Goal: Transaction & Acquisition: Purchase product/service

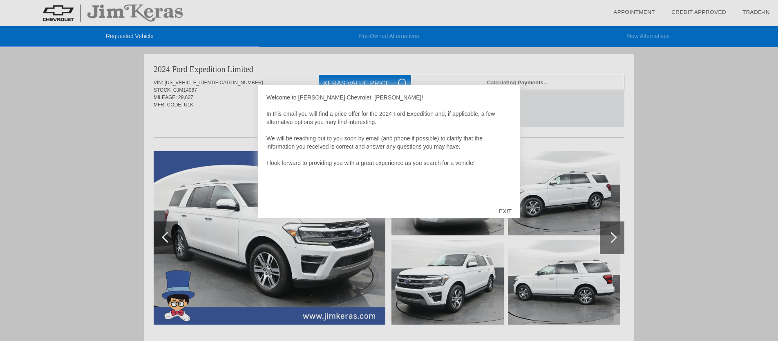
click at [507, 209] on div "EXIT" at bounding box center [505, 211] width 29 height 25
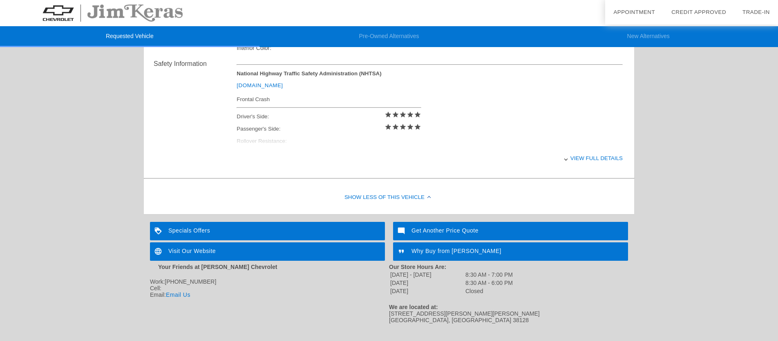
scroll to position [347, 0]
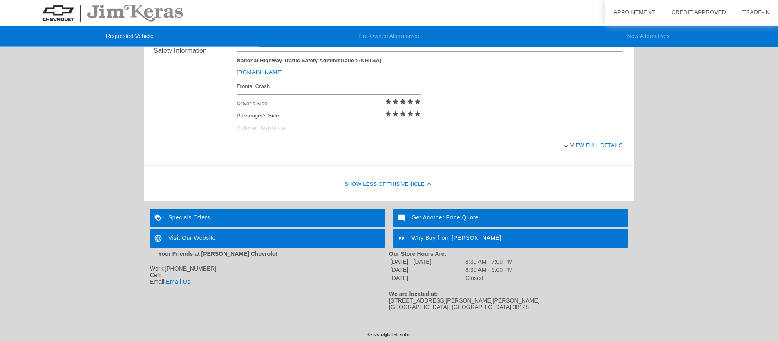
click at [229, 220] on div "Specials Offers" at bounding box center [267, 218] width 235 height 18
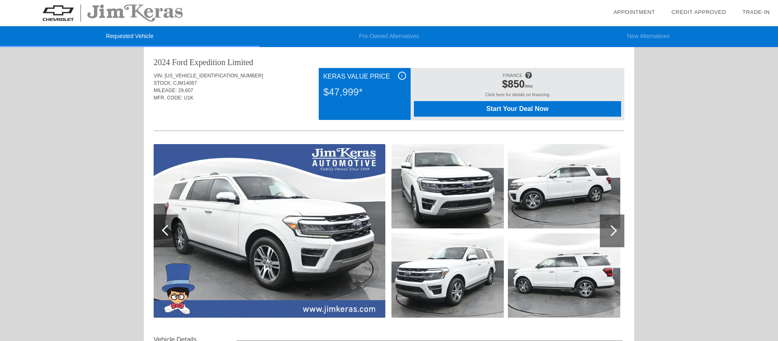
scroll to position [0, 0]
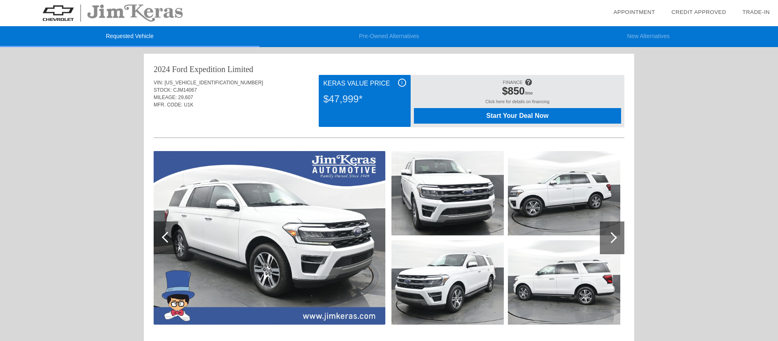
click at [615, 234] on div at bounding box center [612, 237] width 25 height 33
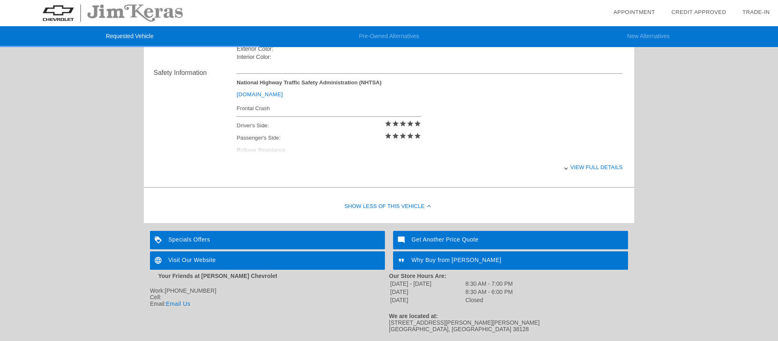
scroll to position [322, 0]
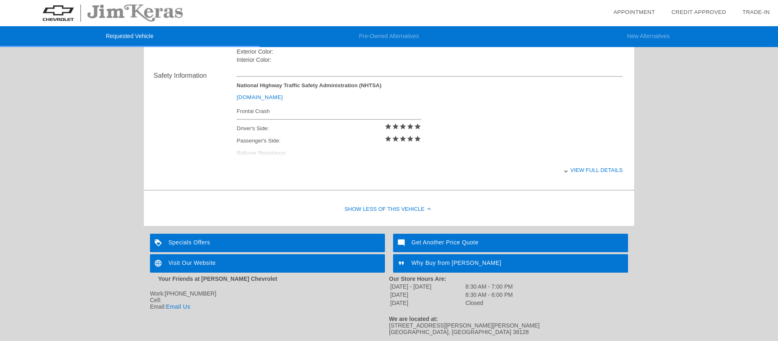
click at [595, 166] on div "View full details" at bounding box center [430, 170] width 386 height 20
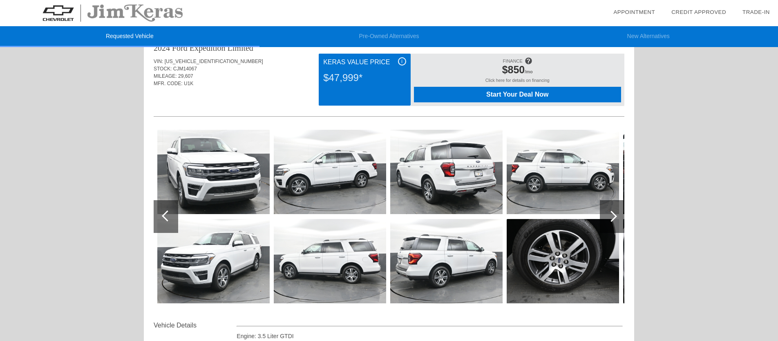
scroll to position [13, 0]
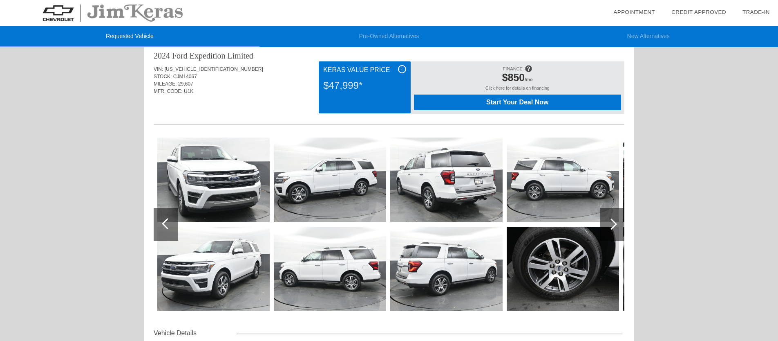
click at [612, 219] on div at bounding box center [611, 223] width 11 height 11
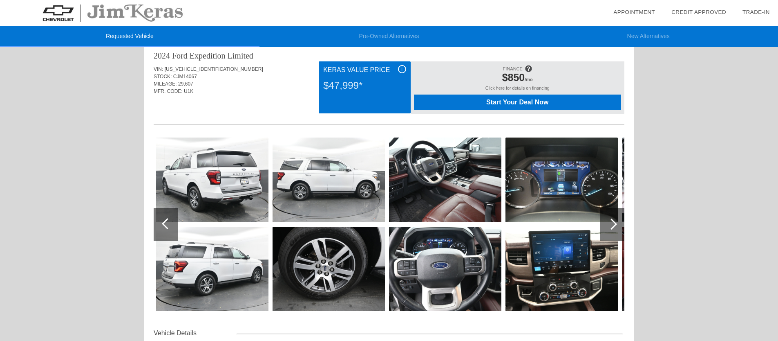
click at [612, 219] on div at bounding box center [611, 223] width 11 height 11
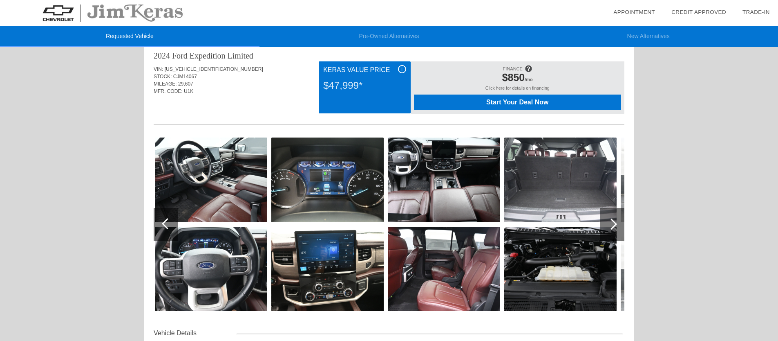
click at [612, 219] on div at bounding box center [611, 223] width 11 height 11
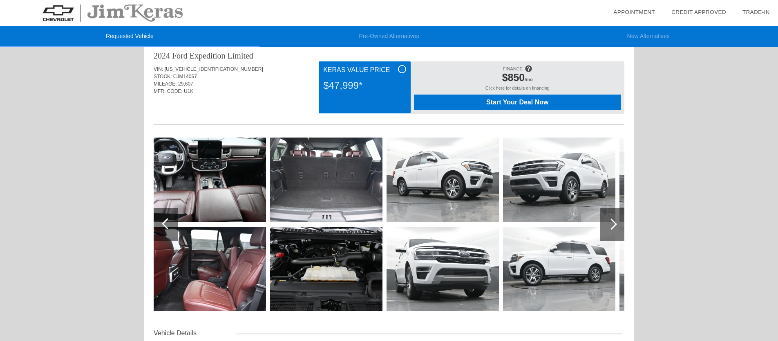
click at [612, 219] on div at bounding box center [611, 223] width 11 height 11
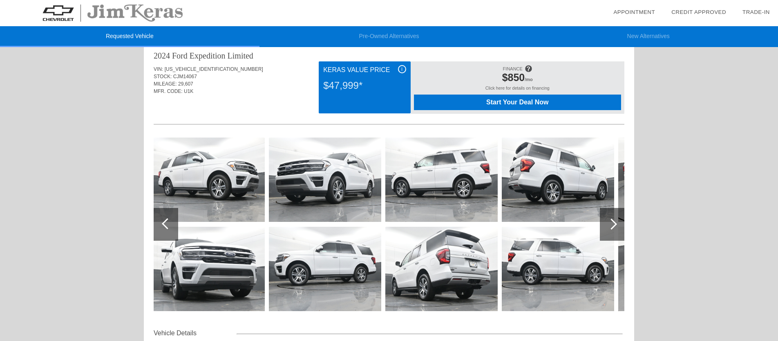
click at [612, 219] on div at bounding box center [611, 223] width 11 height 11
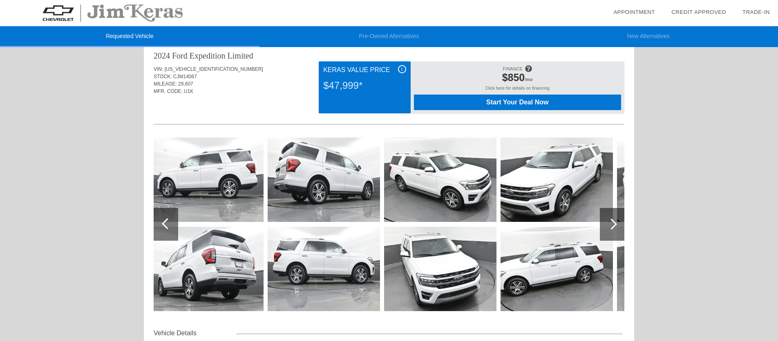
click at [612, 219] on div at bounding box center [611, 223] width 11 height 11
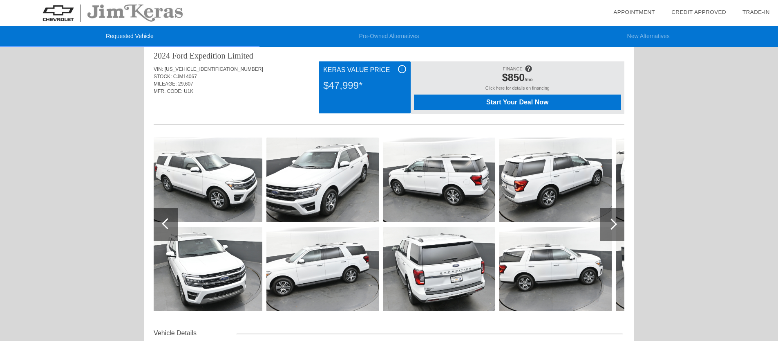
click at [612, 219] on div at bounding box center [611, 223] width 11 height 11
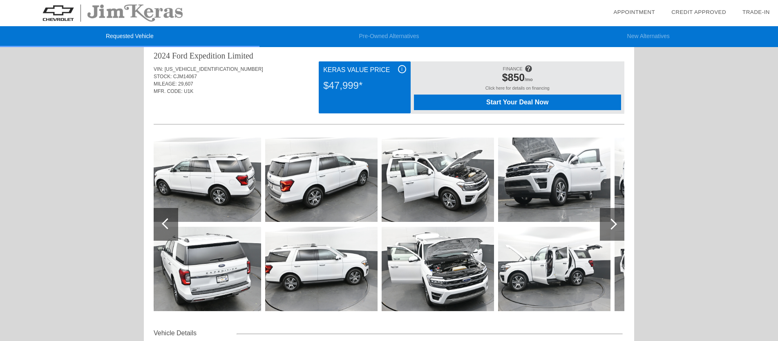
click at [612, 219] on div at bounding box center [611, 223] width 11 height 11
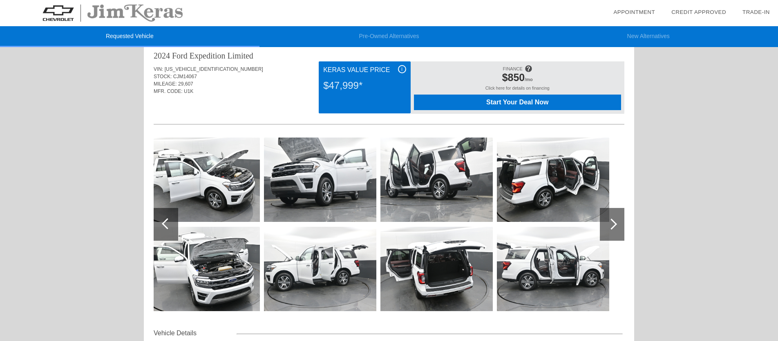
click at [612, 219] on div at bounding box center [611, 223] width 11 height 11
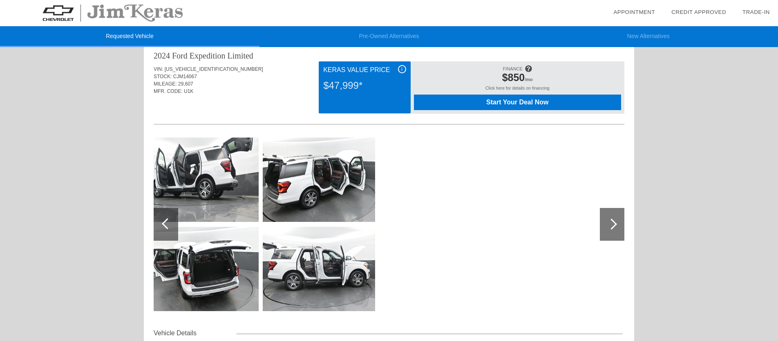
click at [612, 219] on div at bounding box center [611, 223] width 11 height 11
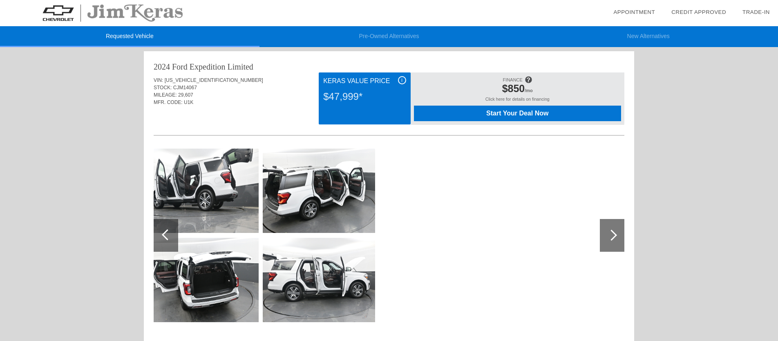
scroll to position [0, 0]
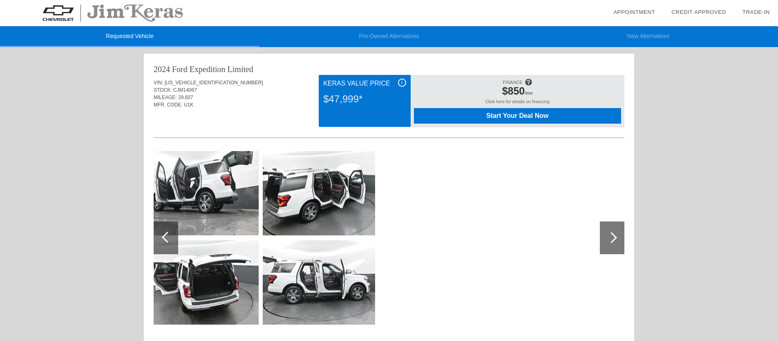
click at [404, 83] on div "i" at bounding box center [402, 82] width 8 height 8
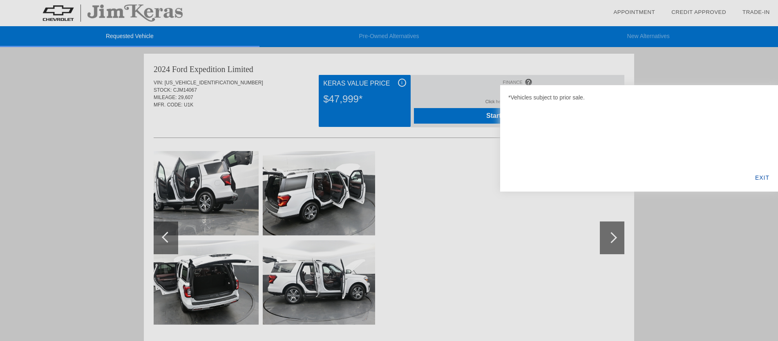
click at [757, 174] on div "EXIT" at bounding box center [762, 178] width 31 height 28
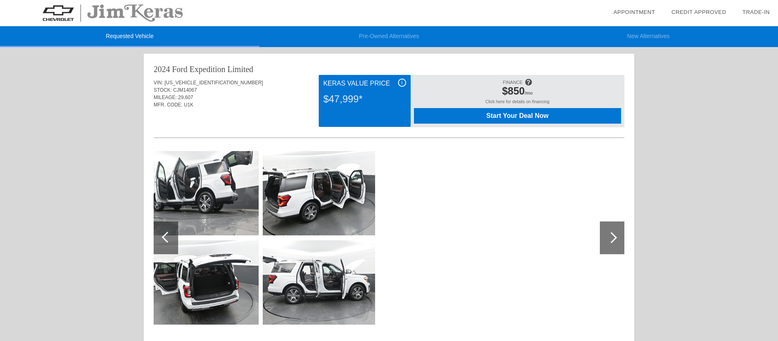
click at [359, 98] on div "$47,999*" at bounding box center [364, 98] width 83 height 21
click at [508, 116] on span "Start Your Deal Now" at bounding box center [517, 115] width 187 height 7
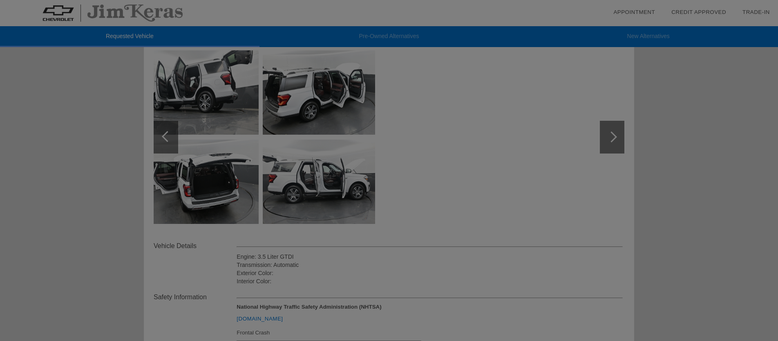
scroll to position [101, 0]
